Goal: Task Accomplishment & Management: Manage account settings

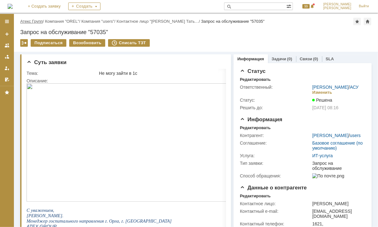
click at [36, 21] on link "Атекс Групп" at bounding box center [31, 21] width 22 height 5
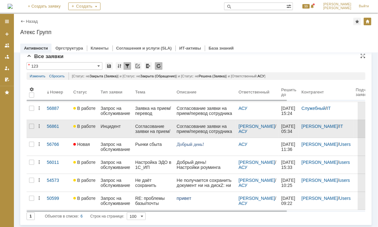
click at [150, 126] on div "Согласование заявки на прием/перевод сотрудника № 00000000113 от [DATE] 11:23:1…" at bounding box center [153, 129] width 36 height 10
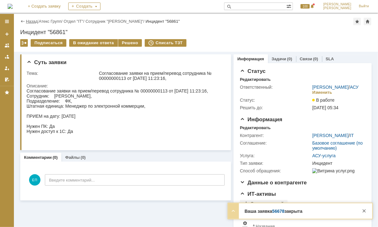
click at [27, 20] on link "Назад" at bounding box center [32, 21] width 12 height 5
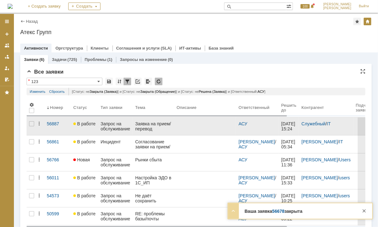
click at [148, 125] on div "Заявка на прием/перевод сотрудника" at bounding box center [153, 126] width 36 height 10
